Goal: Transaction & Acquisition: Purchase product/service

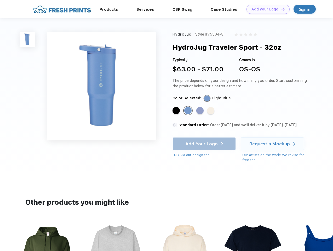
click at [266, 9] on link "Add your Logo Design Tool" at bounding box center [267, 9] width 43 height 9
click at [0, 0] on div "Design Tool" at bounding box center [0, 0] width 0 height 0
click at [280, 9] on link "Add your Logo Design Tool" at bounding box center [267, 9] width 43 height 9
click at [27, 39] on img at bounding box center [27, 39] width 15 height 15
click at [177, 111] on div "Standard Color" at bounding box center [175, 110] width 7 height 7
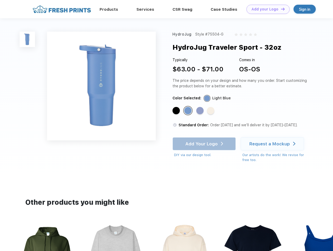
click at [188, 111] on div "Standard Color" at bounding box center [187, 110] width 7 height 7
click at [200, 111] on div "Standard Color" at bounding box center [199, 110] width 7 height 7
click at [211, 111] on div "Standard Color" at bounding box center [210, 110] width 7 height 7
click at [204, 144] on div "Add Your Logo DIY via our design tool. Ah shoot! This product isn't up in our d…" at bounding box center [203, 147] width 63 height 20
click at [273, 144] on div "Request a Mockup" at bounding box center [269, 143] width 40 height 5
